Goal: Find specific page/section: Find specific page/section

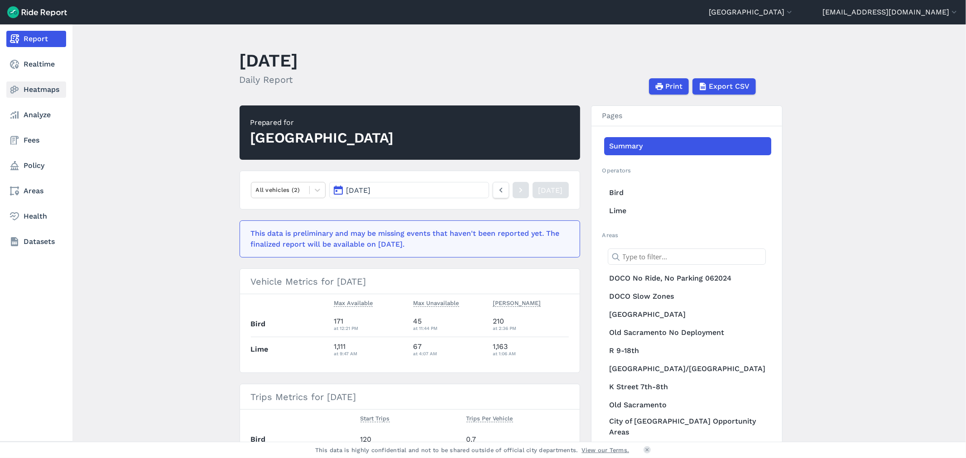
click at [41, 91] on link "Heatmaps" at bounding box center [36, 90] width 60 height 16
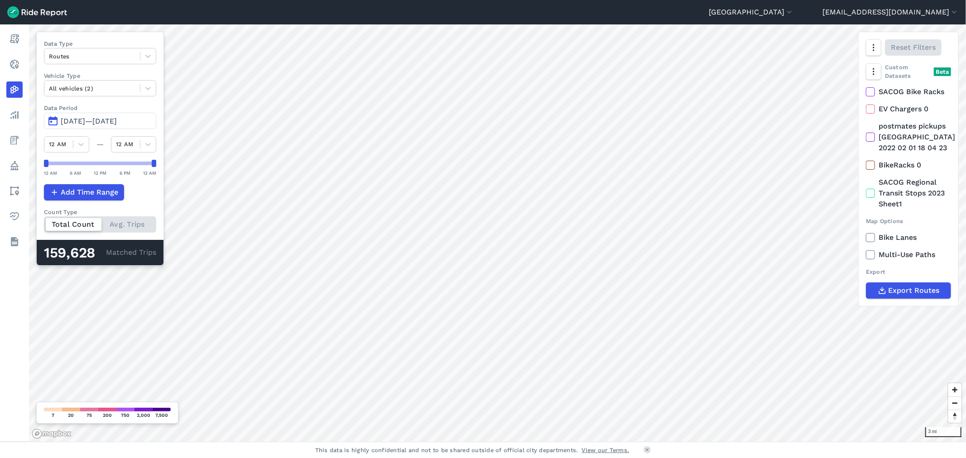
click at [843, 21] on header "Sacramento [PERSON_NAME] [GEOGRAPHIC_DATA] [GEOGRAPHIC_DATA] [GEOGRAPHIC_DATA] …" at bounding box center [483, 12] width 966 height 24
click at [794, 12] on icon "button" at bounding box center [789, 12] width 9 height 9
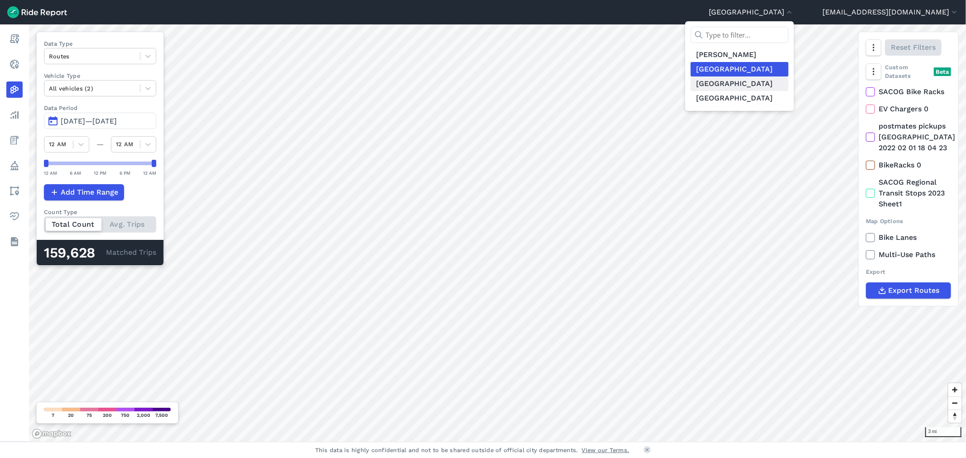
click at [788, 87] on link "[GEOGRAPHIC_DATA]" at bounding box center [739, 84] width 98 height 14
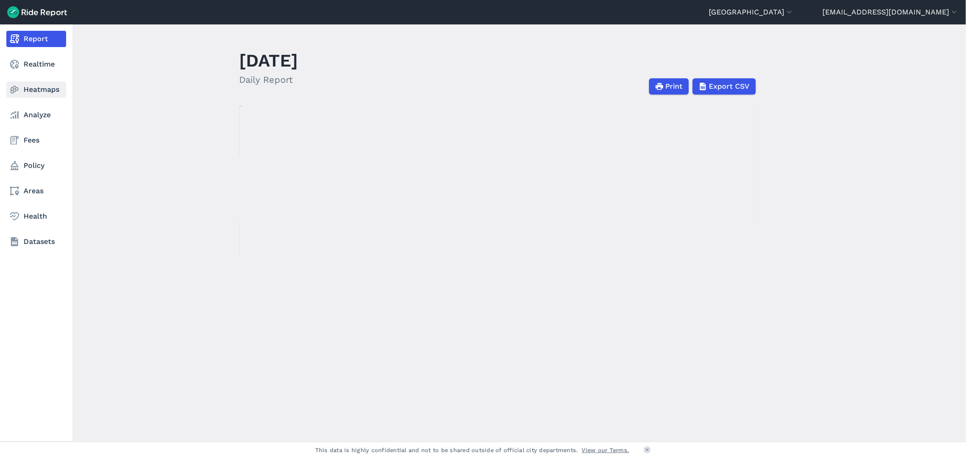
click at [36, 92] on link "Heatmaps" at bounding box center [36, 90] width 60 height 16
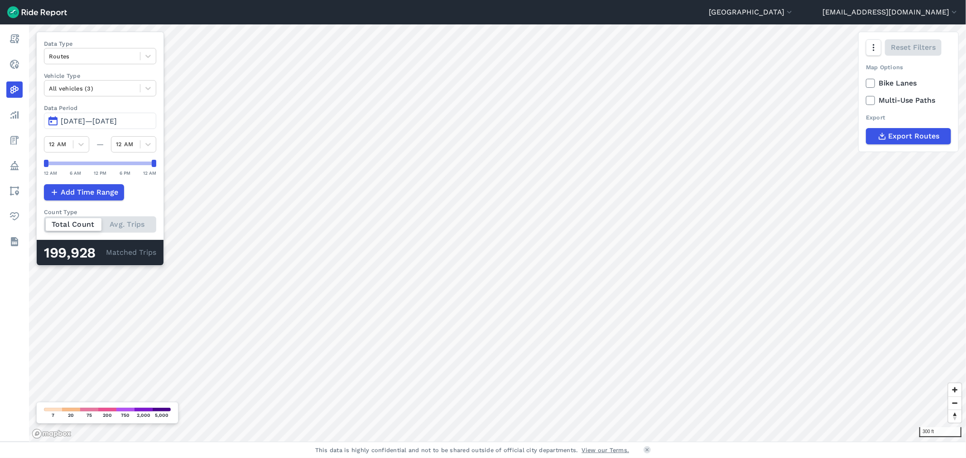
click at [868, 101] on use at bounding box center [870, 100] width 6 height 5
click at [866, 101] on input "Multi-Use Paths" at bounding box center [866, 98] width 0 height 6
click at [868, 101] on use at bounding box center [870, 100] width 6 height 5
click at [866, 101] on input "Multi-Use Paths" at bounding box center [866, 98] width 0 height 6
click at [65, 120] on span "[DATE]—[DATE]" at bounding box center [89, 121] width 56 height 9
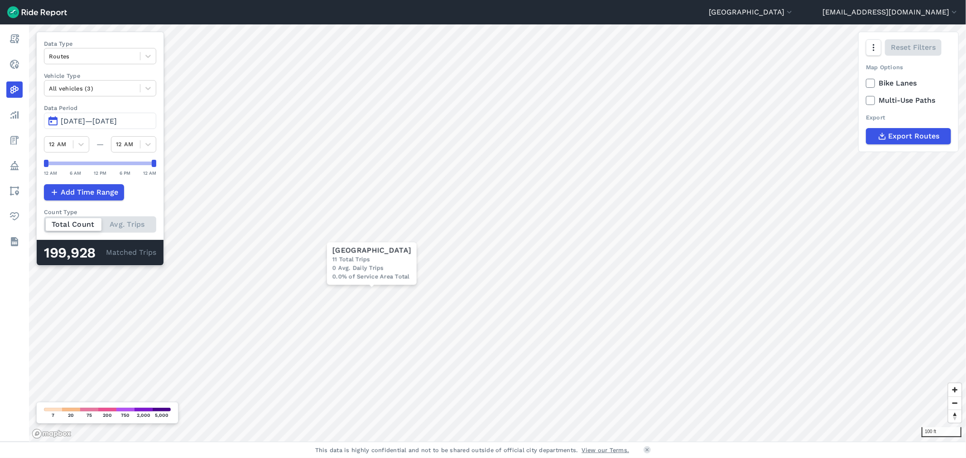
click at [76, 121] on span "[DATE]—[DATE]" at bounding box center [89, 121] width 56 height 9
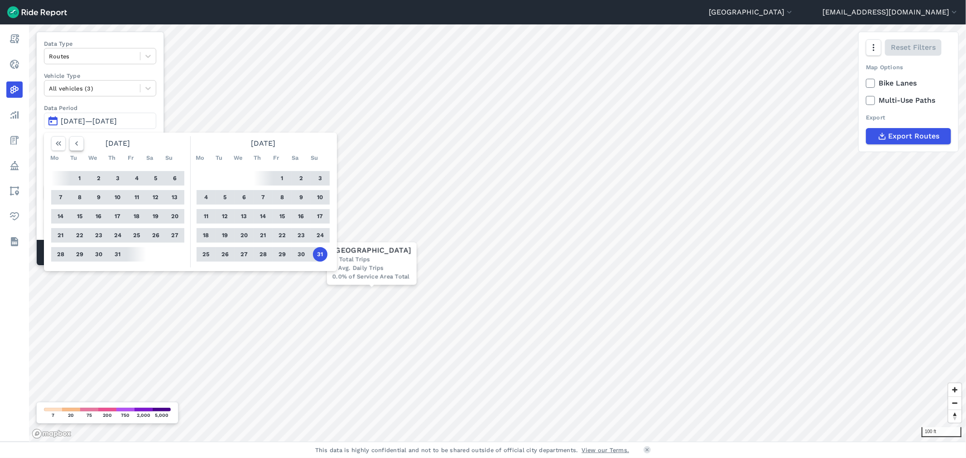
click at [72, 145] on icon "button" at bounding box center [76, 143] width 9 height 9
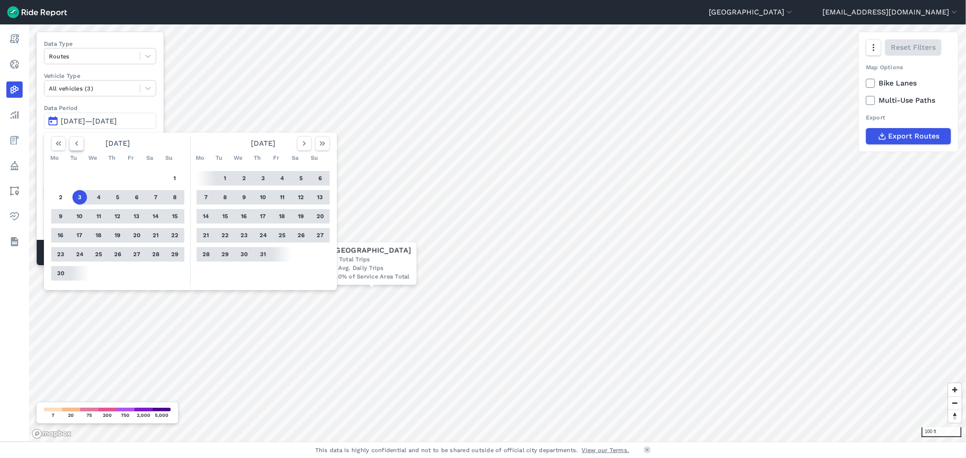
click at [73, 142] on icon "button" at bounding box center [76, 143] width 9 height 9
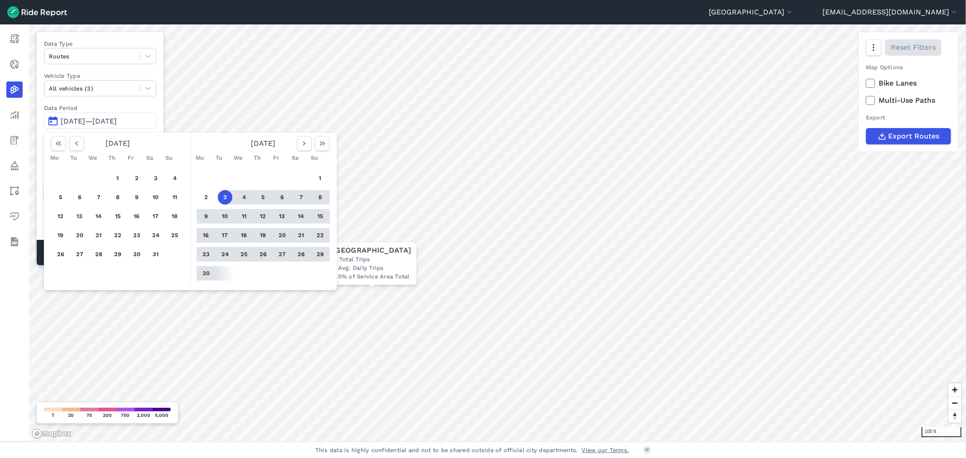
click at [115, 169] on div "1 2 3 4 5 6 7 8 9 10 11 12 13 14 15 16 17 18 19 20 21 22 23 24 25 26 27 28 29 3…" at bounding box center [118, 216] width 140 height 102
click at [118, 178] on button "1" at bounding box center [117, 178] width 14 height 14
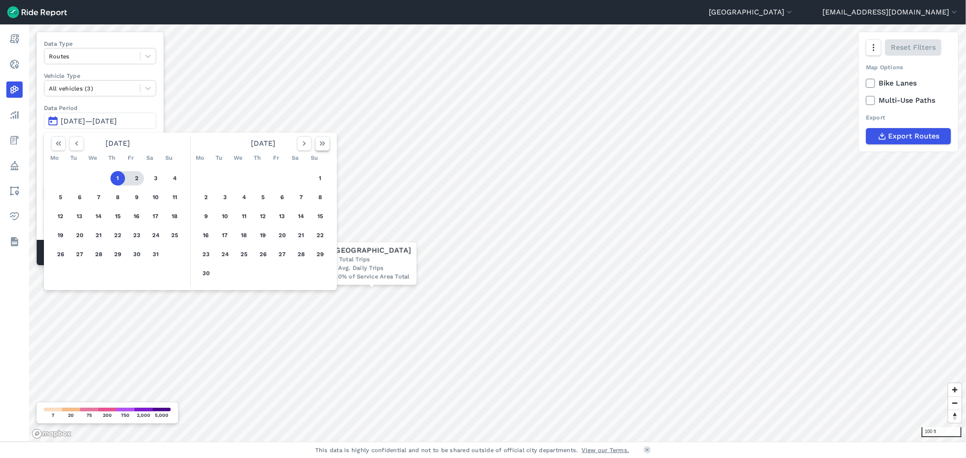
click at [322, 141] on icon "button" at bounding box center [322, 143] width 9 height 9
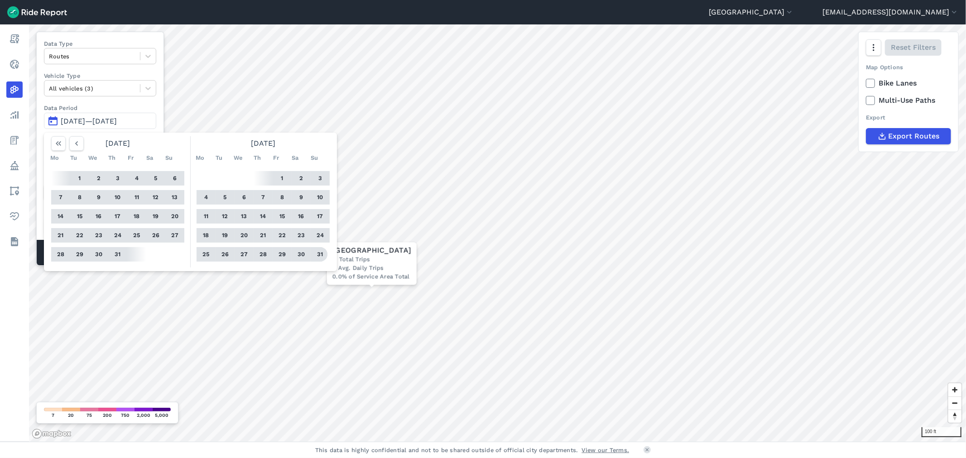
click at [322, 253] on button "31" at bounding box center [320, 254] width 14 height 14
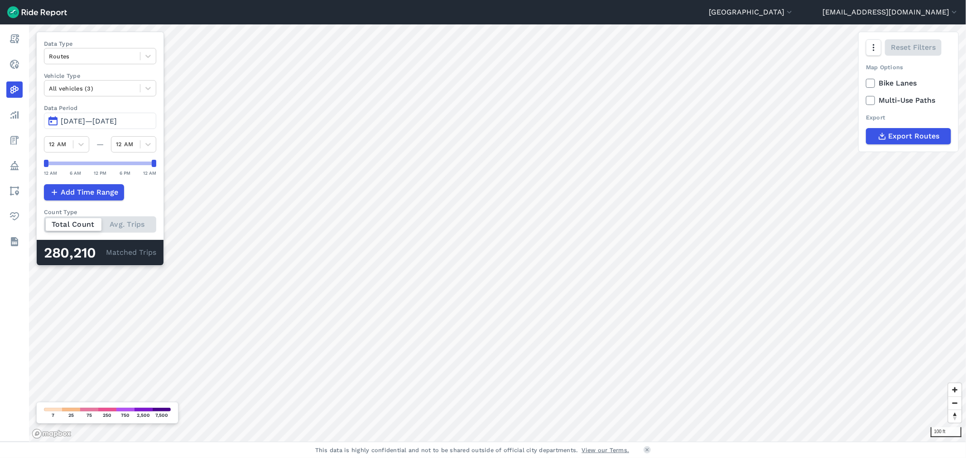
click at [874, 102] on icon at bounding box center [870, 100] width 8 height 9
click at [866, 101] on input "Multi-Use Paths" at bounding box center [866, 98] width 0 height 6
